Goal: Task Accomplishment & Management: Manage account settings

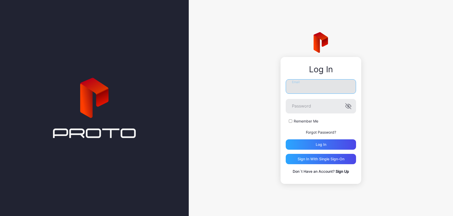
click at [306, 89] on input "Email" at bounding box center [321, 86] width 70 height 14
type input "**********"
click at [286, 139] on button "Log in" at bounding box center [321, 144] width 70 height 10
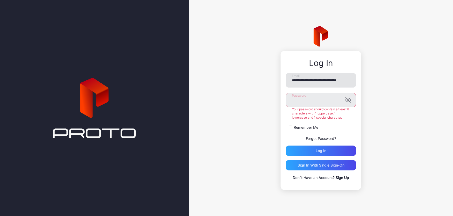
click at [286, 145] on button "Log in" at bounding box center [321, 150] width 70 height 10
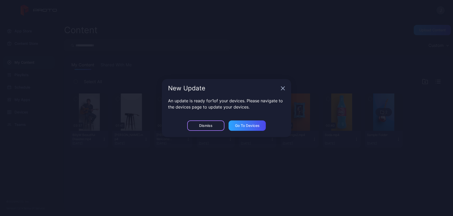
click at [203, 123] on div "Dismiss" at bounding box center [205, 125] width 37 height 10
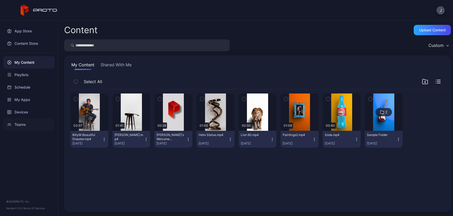
click at [34, 122] on div "Teams" at bounding box center [28, 124] width 51 height 12
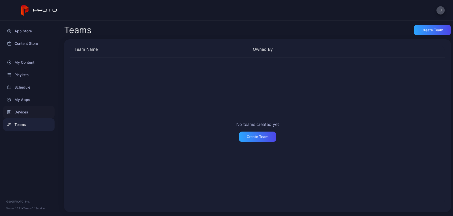
click at [32, 113] on div "Devices" at bounding box center [28, 112] width 51 height 12
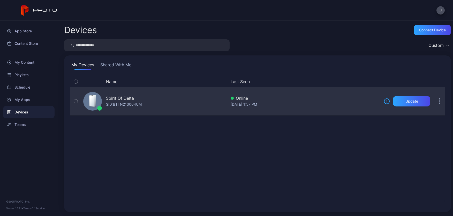
click at [436, 101] on button "button" at bounding box center [440, 101] width 10 height 10
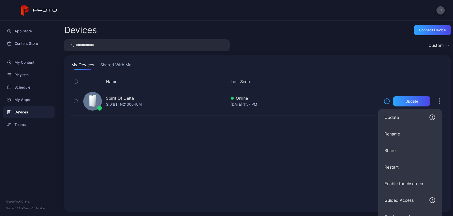
click at [341, 143] on div "Name Last Seen Spirit Of Delta SID: BTTN213004CM Online [DATE] 1:57 PM Update" at bounding box center [257, 140] width 375 height 129
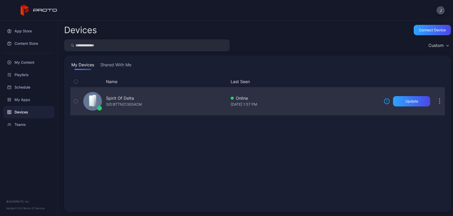
click at [76, 103] on icon "button" at bounding box center [76, 101] width 4 height 6
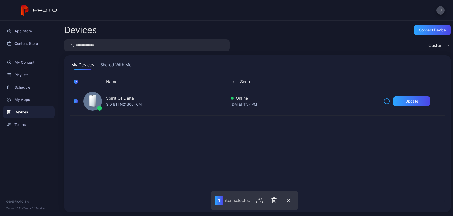
click at [291, 133] on div "Name Last Seen Spirit Of Delta SID: BTTN213004CM Online [DATE] 1:57 PM Update" at bounding box center [257, 140] width 375 height 129
click at [292, 200] on button "button" at bounding box center [289, 200] width 10 height 11
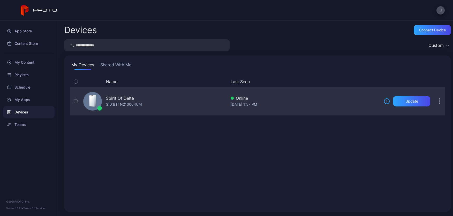
click at [437, 101] on button "button" at bounding box center [440, 101] width 10 height 10
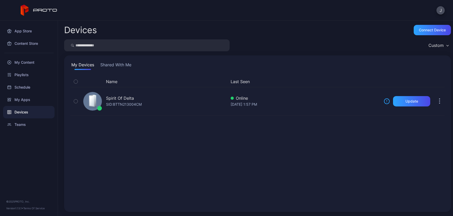
click at [280, 114] on div "Name Last Seen Spirit Of Delta SID: BTTN213004CM Online [DATE] 1:57 PM Update" at bounding box center [257, 140] width 375 height 129
click at [421, 32] on div "Connect device" at bounding box center [432, 30] width 27 height 4
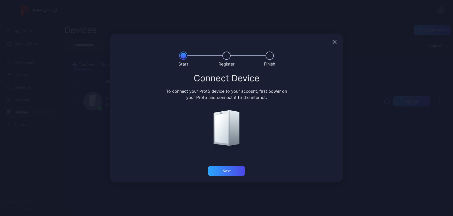
click at [233, 176] on div "Next" at bounding box center [226, 174] width 233 height 17
click at [227, 173] on div "Next" at bounding box center [226, 171] width 37 height 10
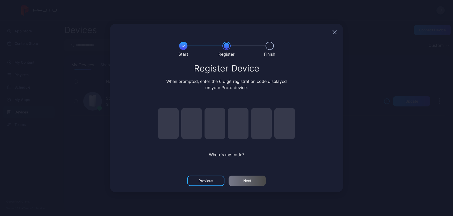
click at [334, 32] on icon "button" at bounding box center [334, 32] width 3 height 3
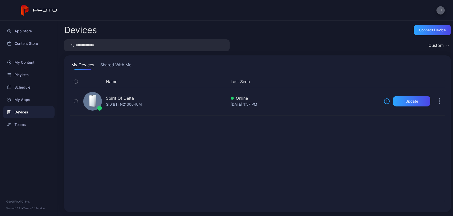
click at [441, 13] on button "J" at bounding box center [441, 10] width 8 height 8
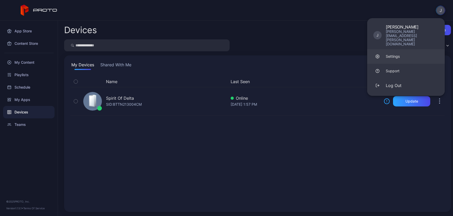
click at [398, 54] on div "Settings" at bounding box center [393, 56] width 14 height 5
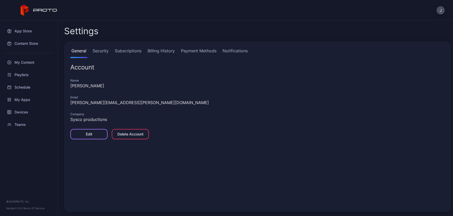
click at [94, 131] on div "Edit" at bounding box center [88, 134] width 37 height 10
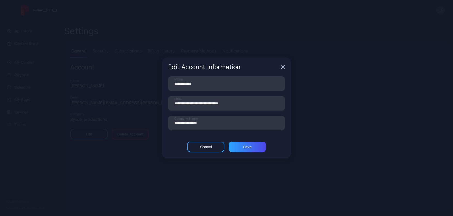
click at [282, 67] on icon "button" at bounding box center [283, 67] width 4 height 4
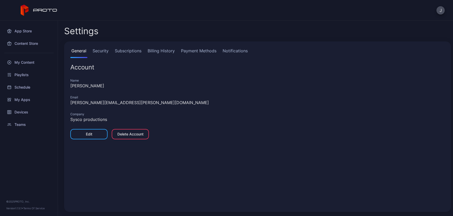
click at [105, 53] on link "Security" at bounding box center [101, 53] width 18 height 10
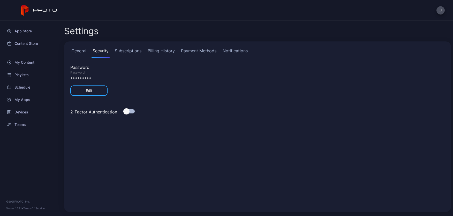
click at [129, 54] on link "Subscriptions" at bounding box center [128, 53] width 29 height 10
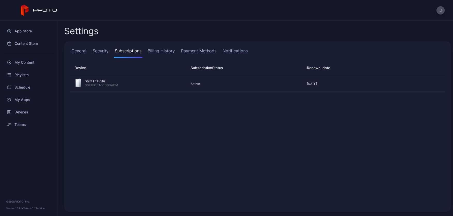
click at [83, 54] on link "General" at bounding box center [78, 53] width 17 height 10
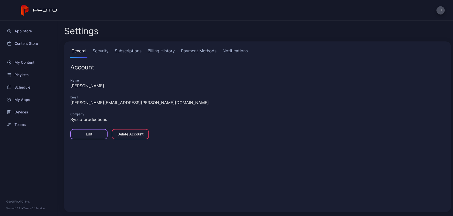
click at [96, 136] on div "Edit" at bounding box center [88, 134] width 37 height 10
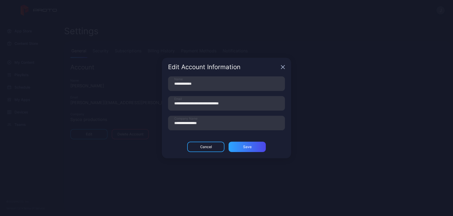
click at [281, 67] on icon "button" at bounding box center [283, 67] width 4 height 4
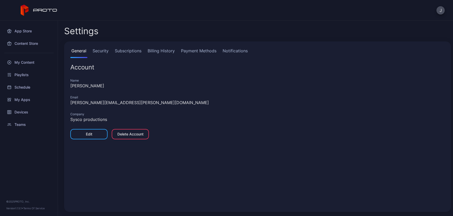
click at [103, 48] on link "Security" at bounding box center [101, 53] width 18 height 10
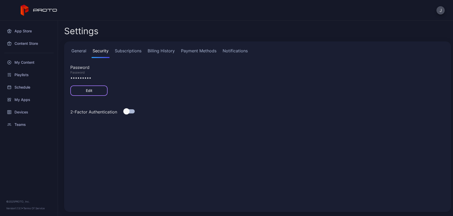
click at [98, 88] on div "Edit" at bounding box center [88, 90] width 37 height 10
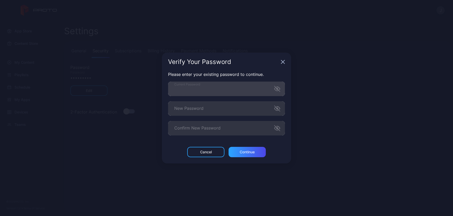
click at [278, 90] on icon "button" at bounding box center [276, 88] width 5 height 5
click at [278, 90] on icon "button" at bounding box center [277, 89] width 6 height 6
click at [250, 153] on div "Continue" at bounding box center [247, 152] width 15 height 4
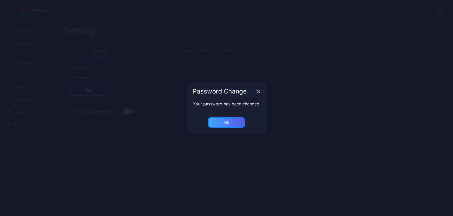
click at [229, 122] on div "Ok" at bounding box center [226, 122] width 5 height 4
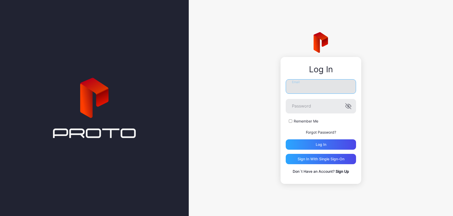
click at [310, 85] on input "Email" at bounding box center [321, 86] width 70 height 14
type input "**********"
click at [286, 139] on button "Log in" at bounding box center [321, 144] width 70 height 10
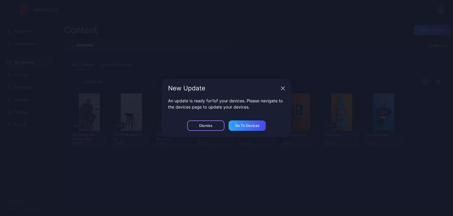
click at [213, 126] on div "Dismiss" at bounding box center [205, 125] width 37 height 10
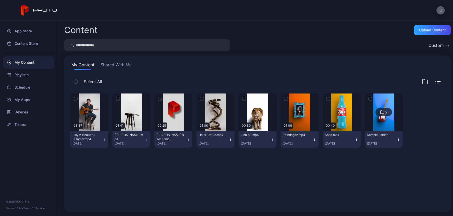
click at [442, 11] on button "J" at bounding box center [441, 10] width 8 height 8
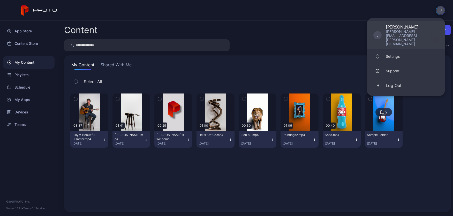
click at [403, 30] on div "[PERSON_NAME][EMAIL_ADDRESS][PERSON_NAME][DOMAIN_NAME]" at bounding box center [412, 37] width 53 height 17
